Goal: Transaction & Acquisition: Subscribe to service/newsletter

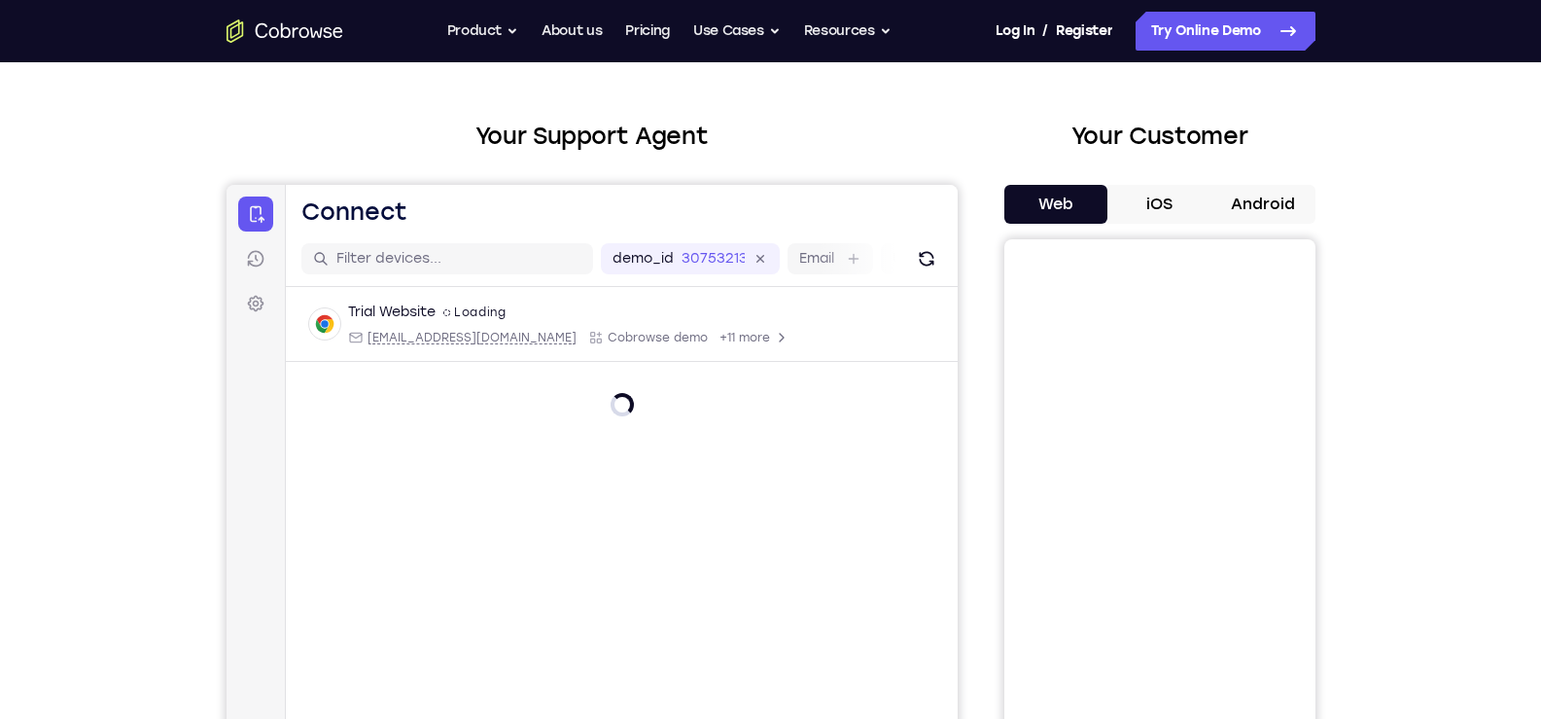
scroll to position [97, 0]
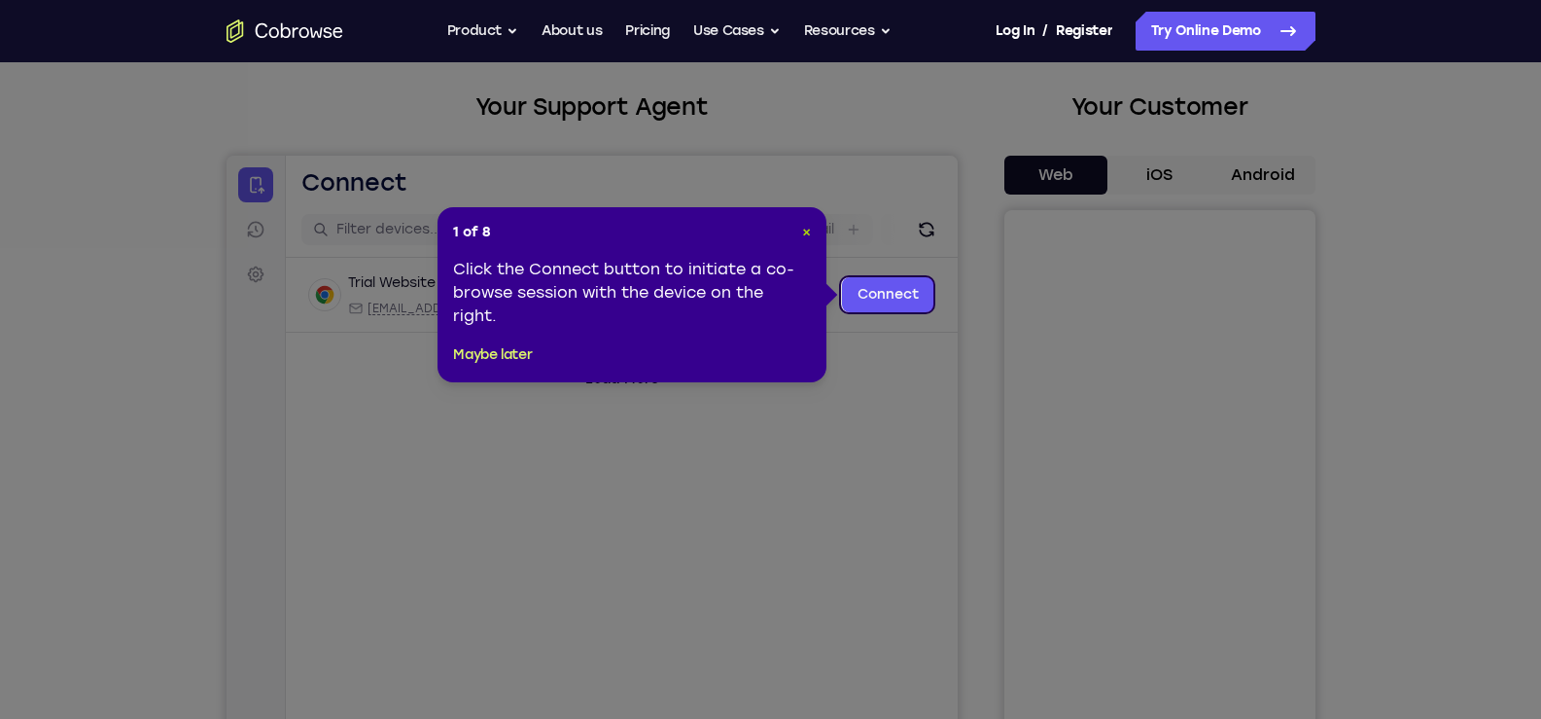
click at [804, 232] on span "×" at bounding box center [806, 232] width 9 height 17
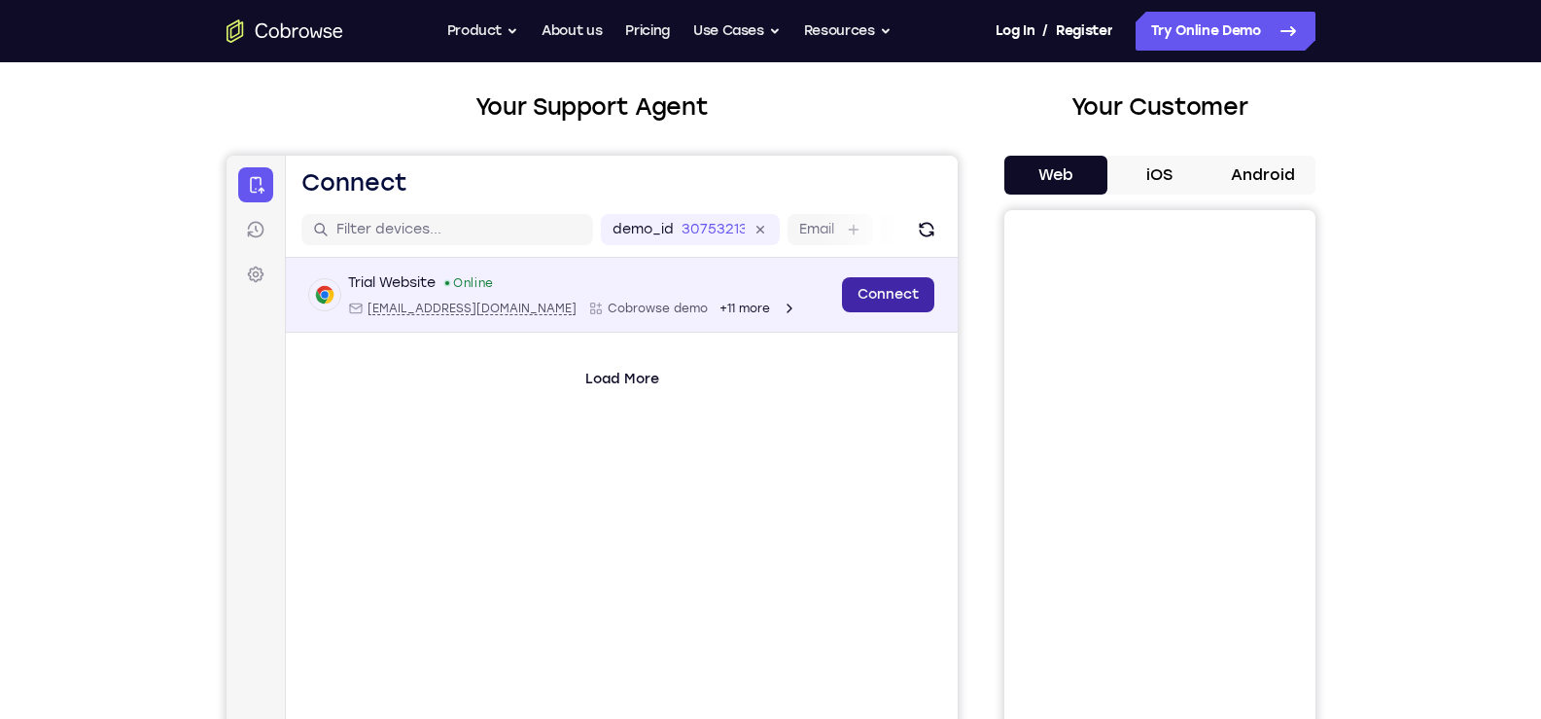
click at [859, 304] on link "Connect" at bounding box center [887, 294] width 92 height 35
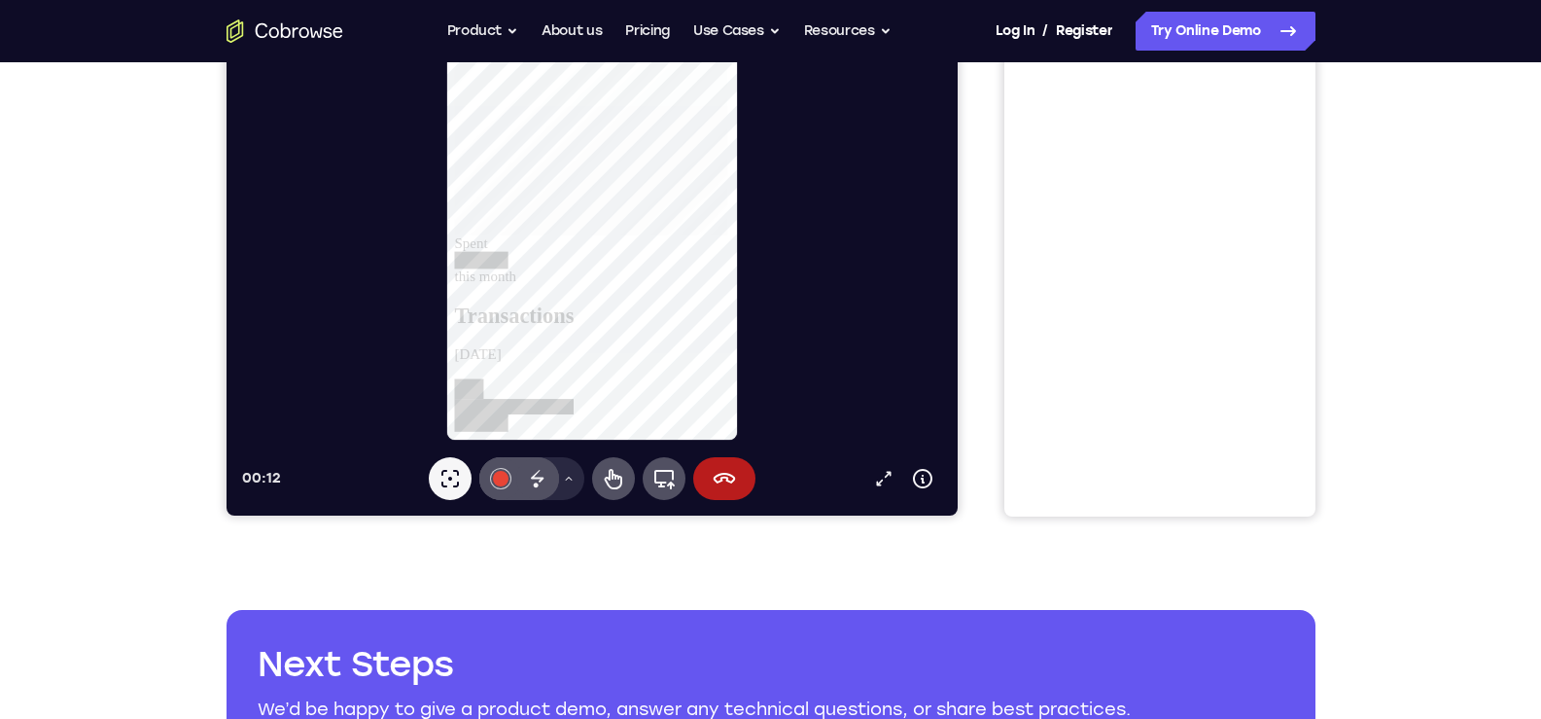
scroll to position [1361, 0]
click at [567, 474] on icon at bounding box center [568, 479] width 12 height 12
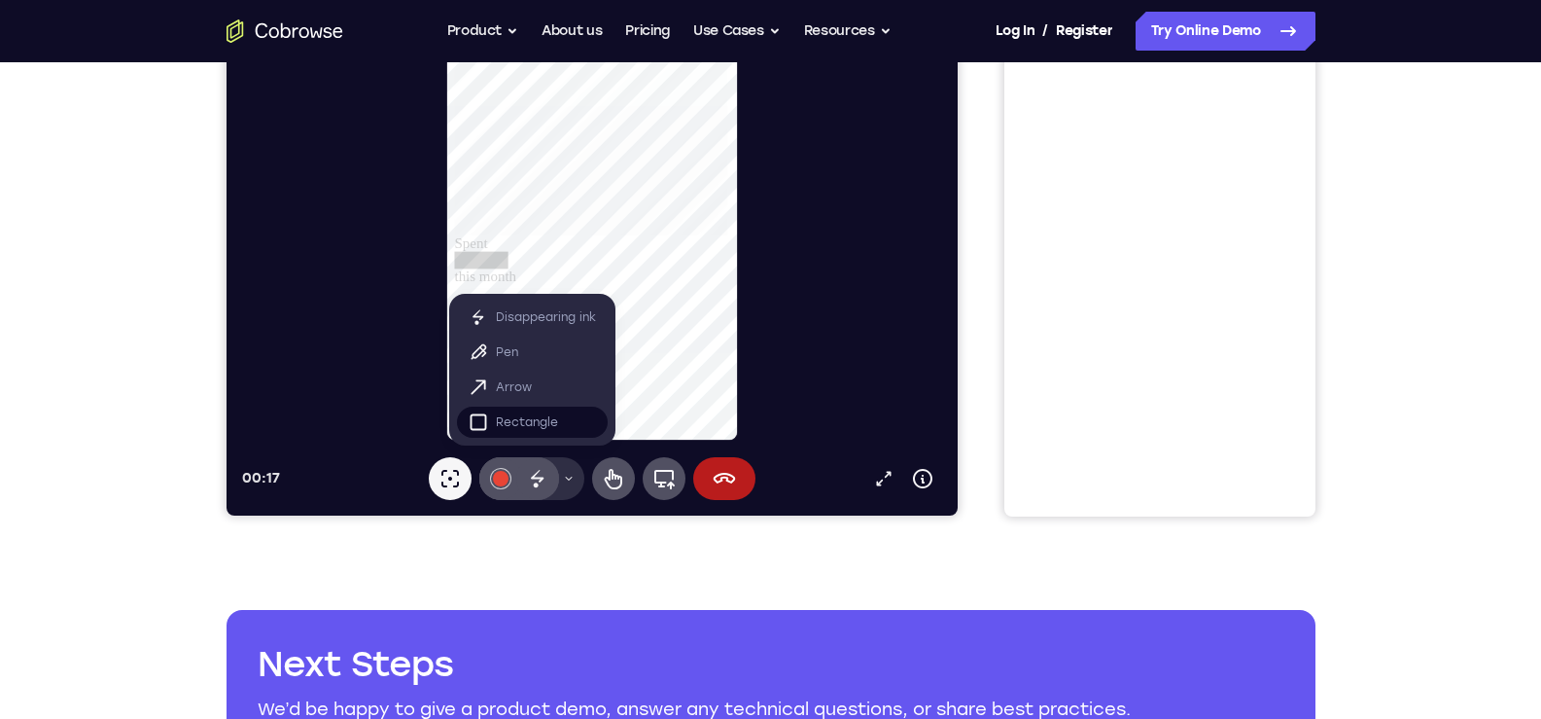
scroll to position [1927, 0]
click at [809, 404] on div at bounding box center [599, 160] width 716 height 562
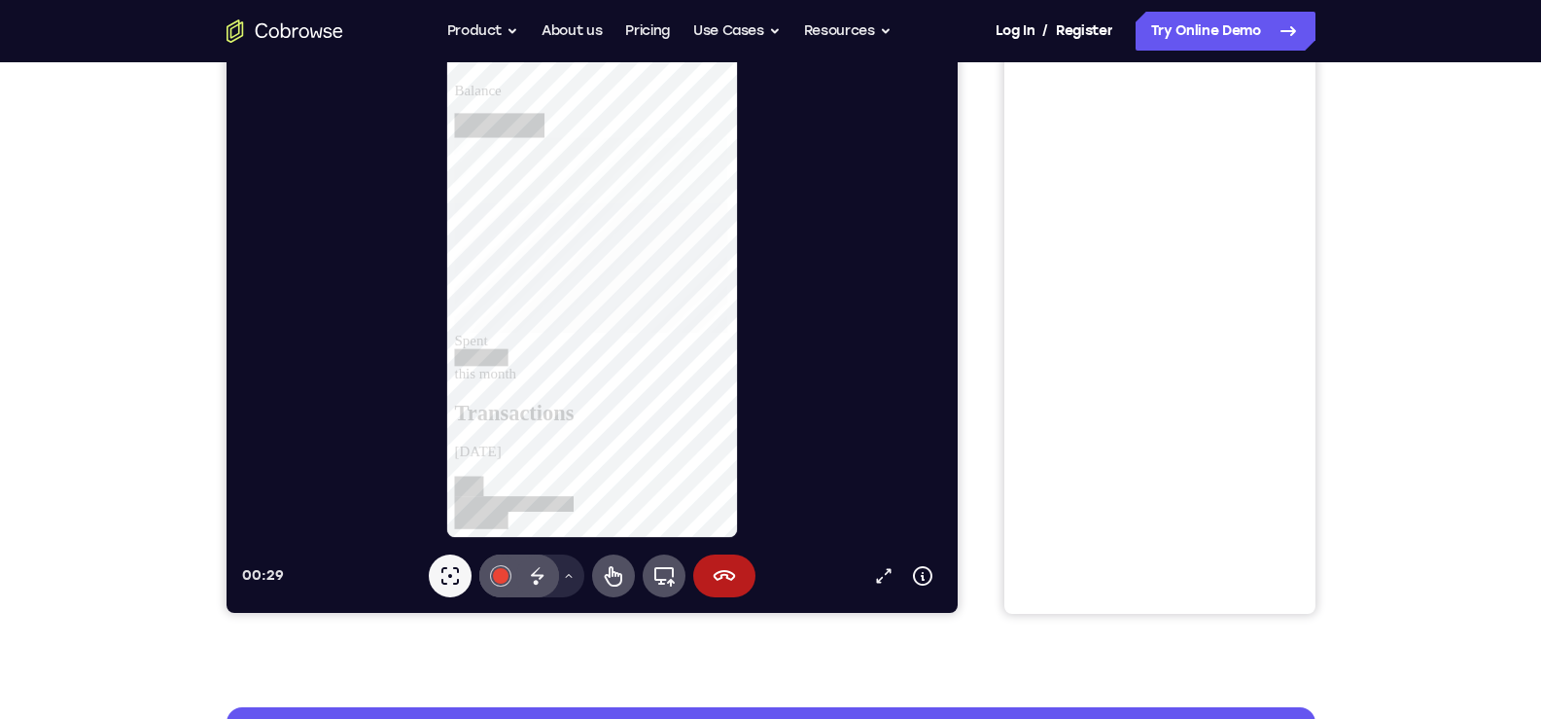
scroll to position [875, 0]
click at [792, 408] on div at bounding box center [599, 258] width 716 height 562
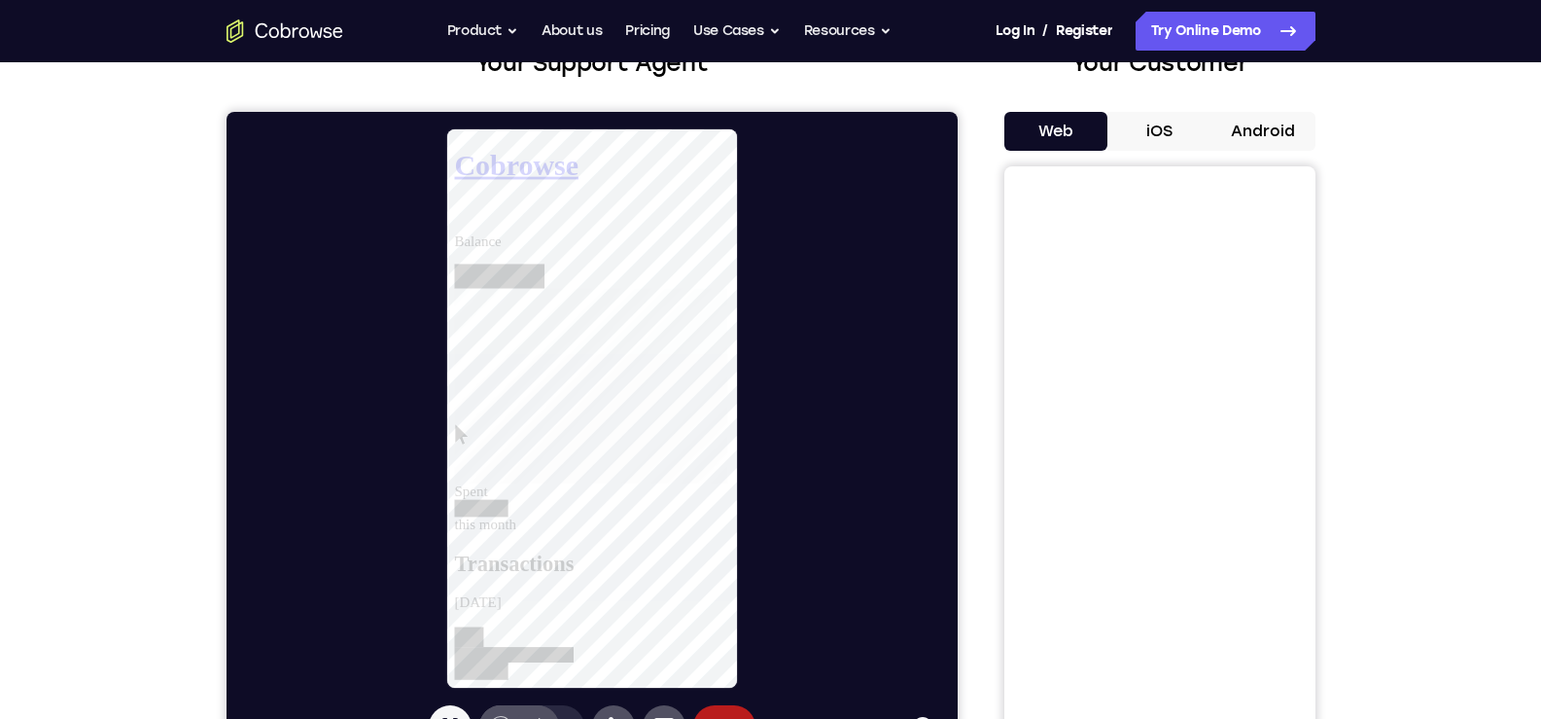
scroll to position [97, 0]
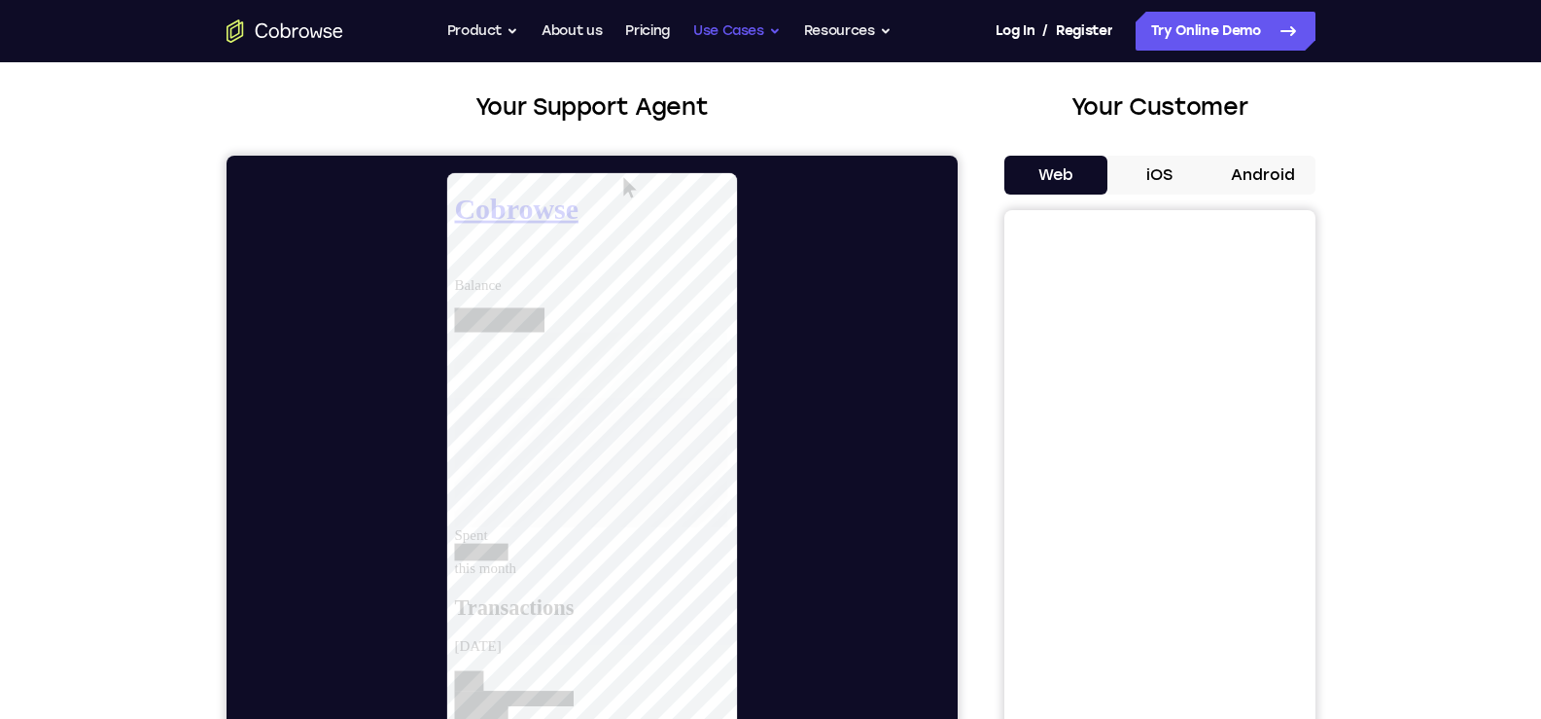
click at [736, 37] on button "Use Cases" at bounding box center [737, 31] width 88 height 39
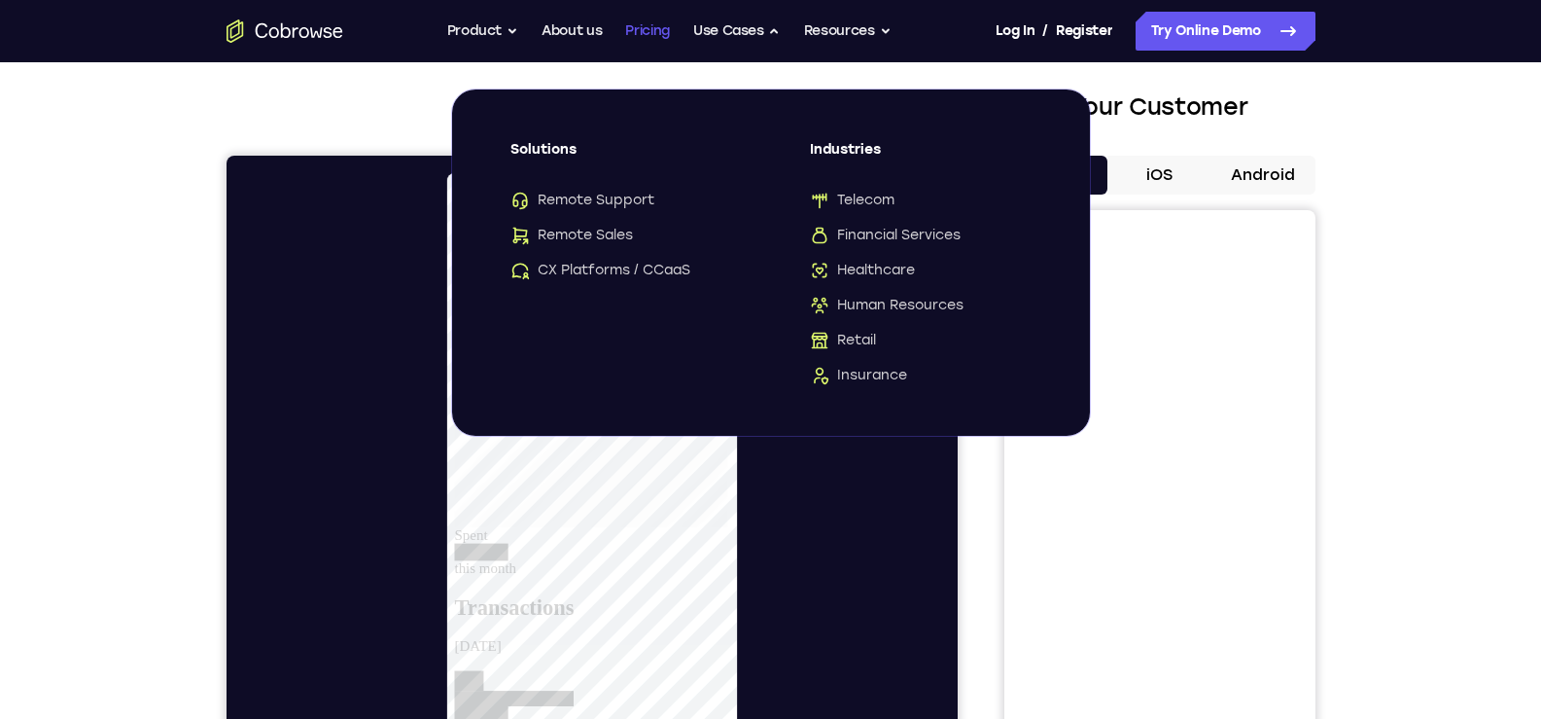
click at [649, 34] on link "Pricing" at bounding box center [647, 31] width 45 height 39
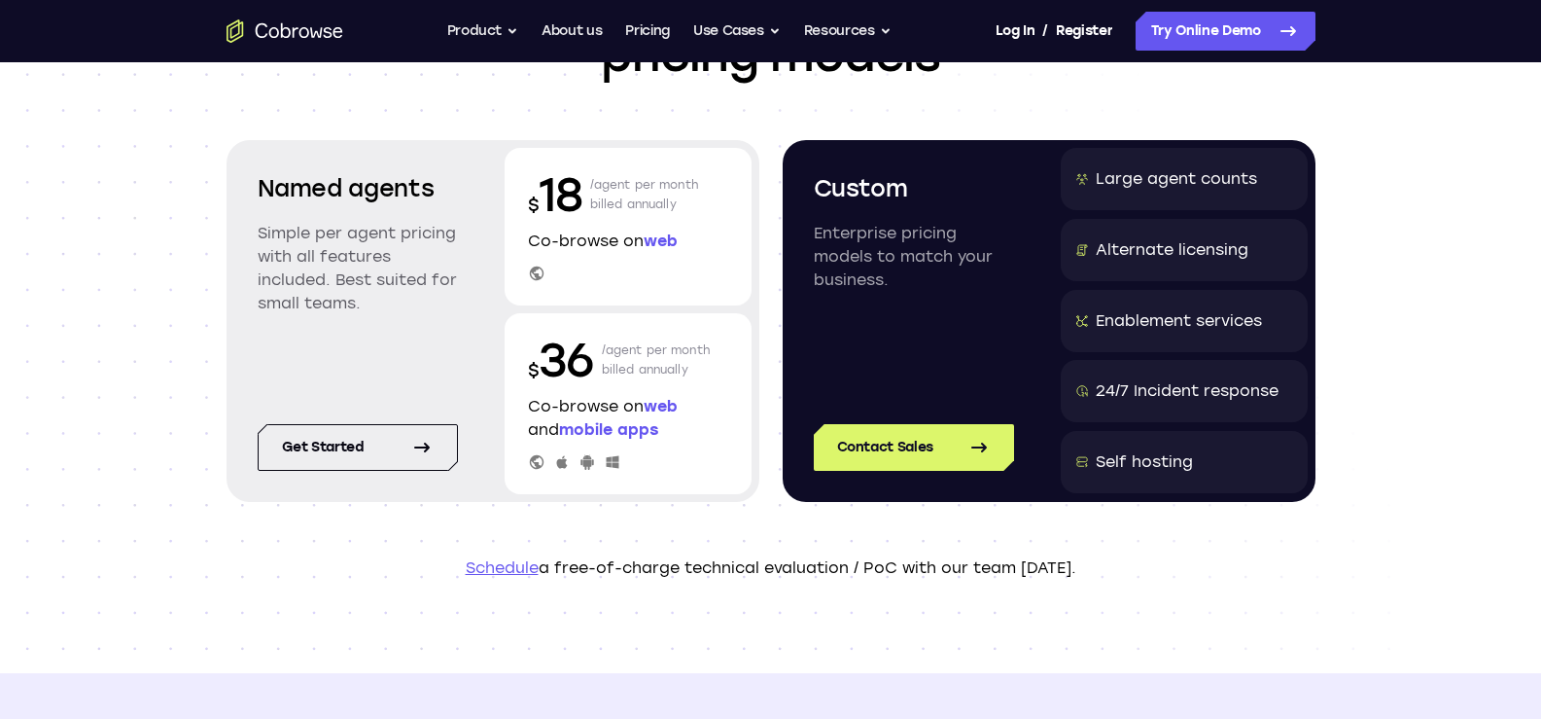
scroll to position [97, 0]
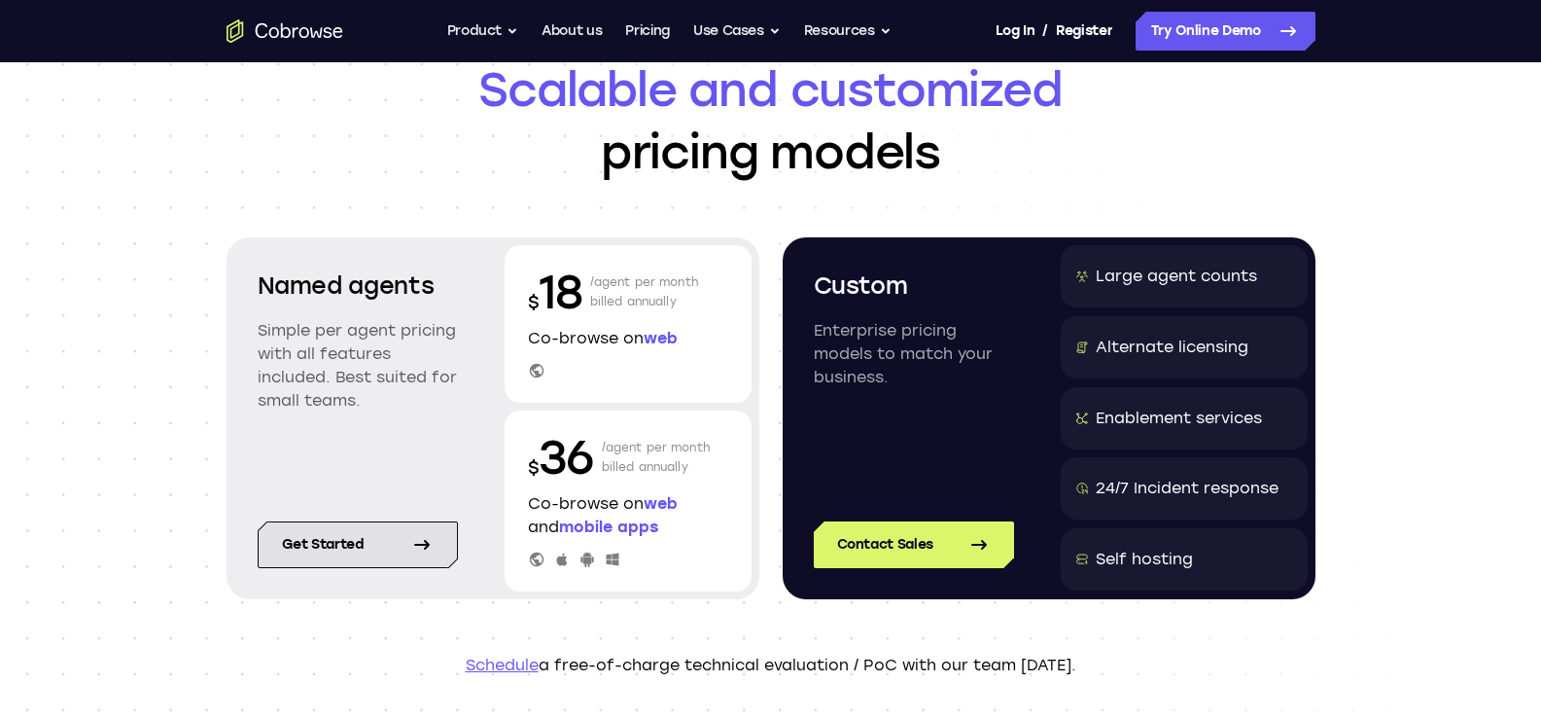
click at [349, 552] on link "Get started" at bounding box center [358, 544] width 200 height 47
